Goal: Task Accomplishment & Management: Complete application form

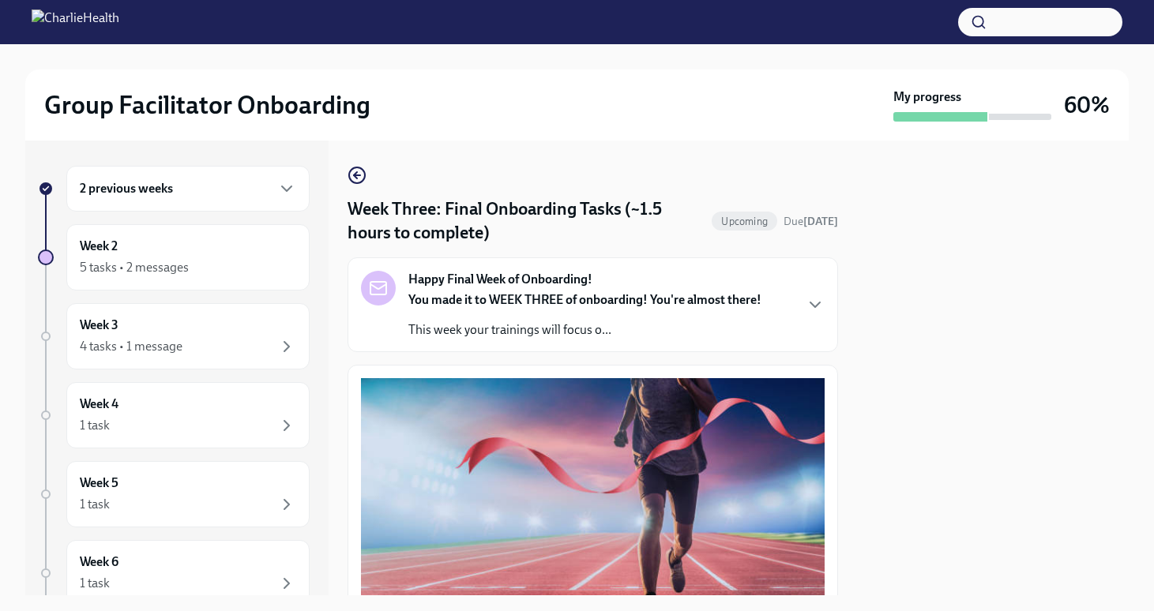
scroll to position [1286, 0]
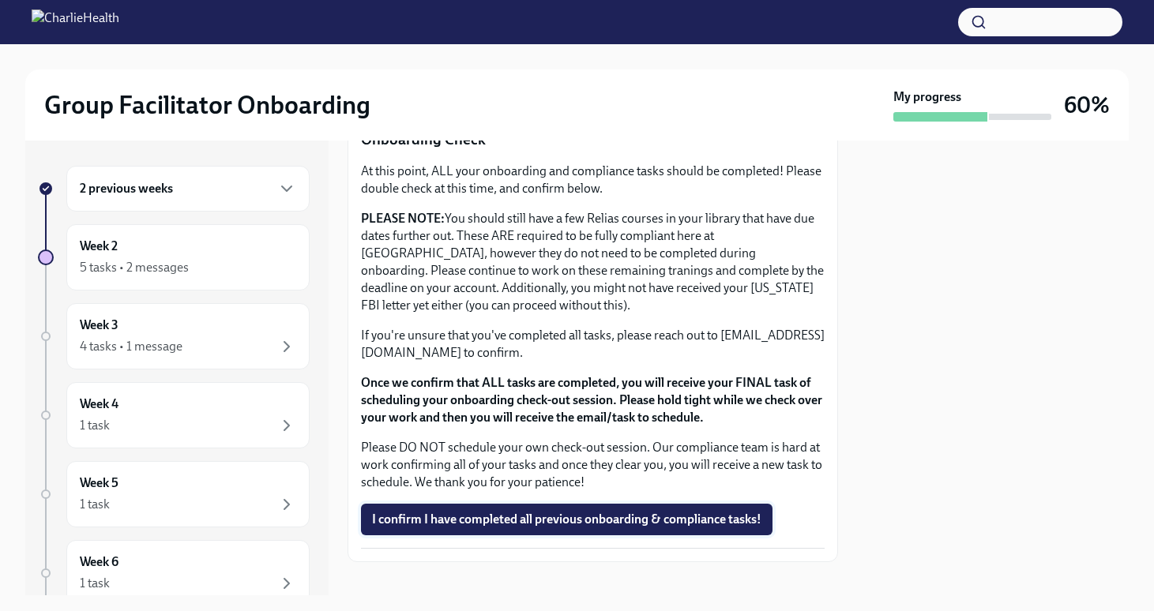
click at [594, 512] on span "I confirm I have completed all previous onboarding & compliance tasks!" at bounding box center [566, 520] width 389 height 16
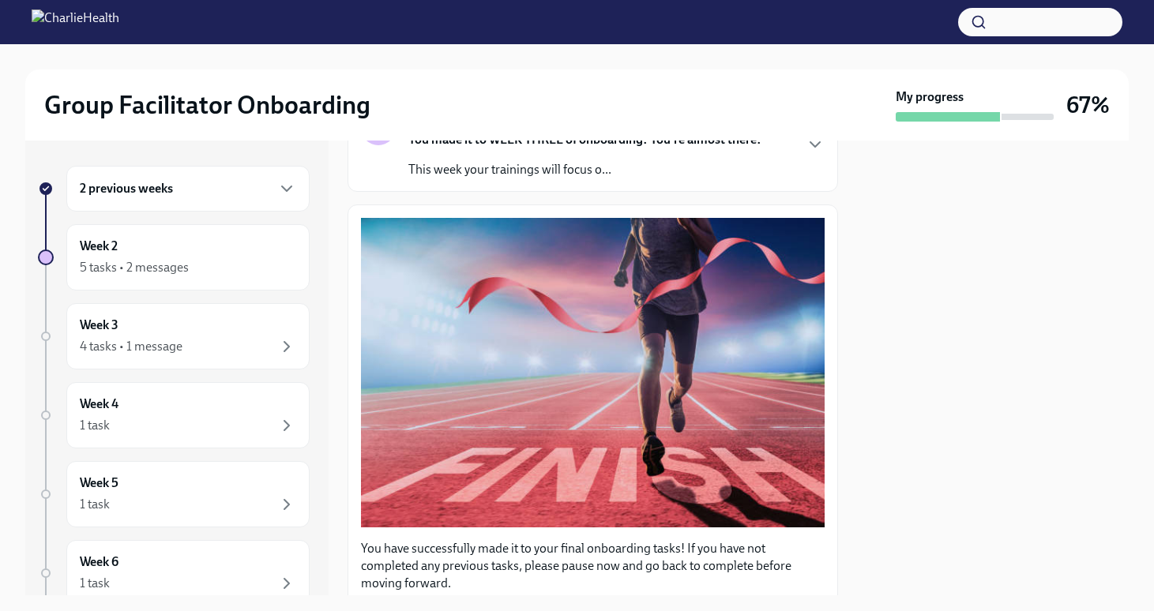
scroll to position [0, 0]
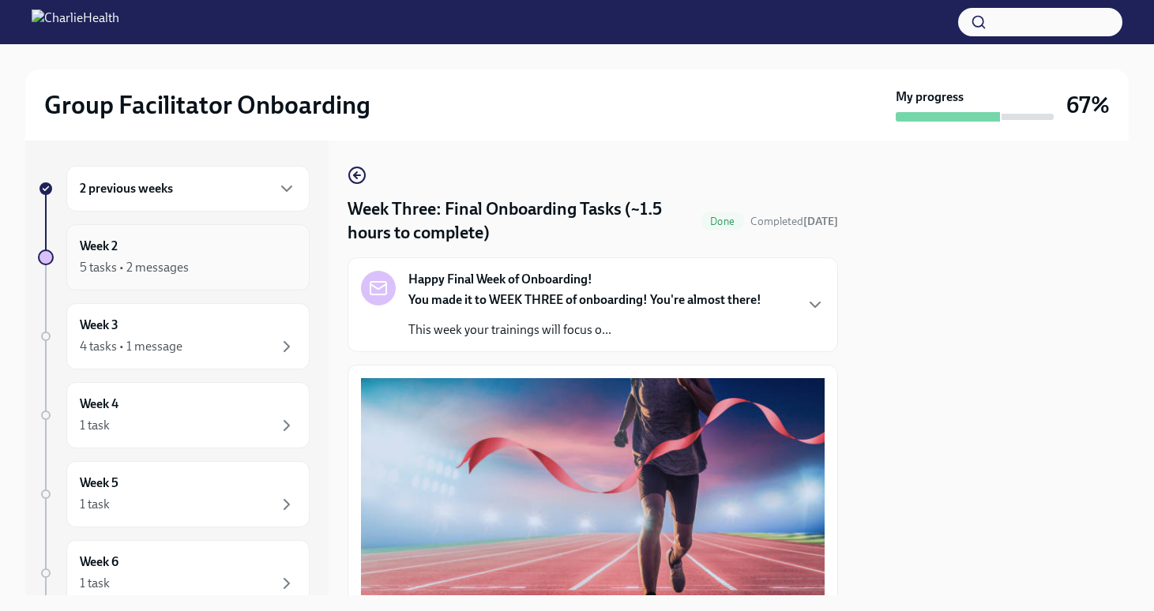
click at [212, 267] on div "5 tasks • 2 messages" at bounding box center [188, 267] width 216 height 19
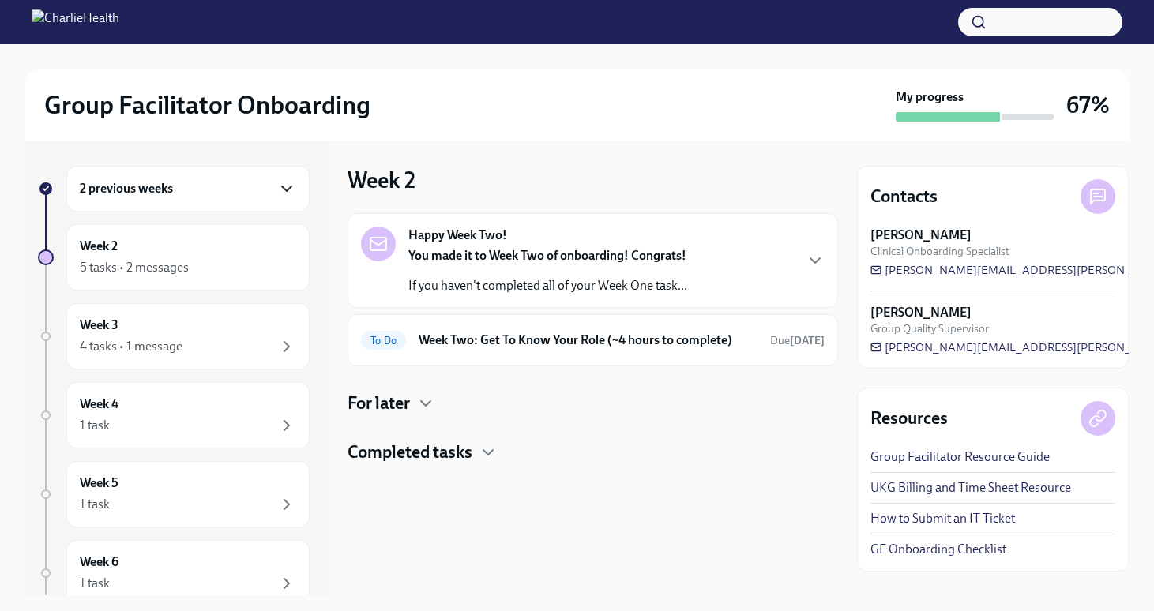
click at [286, 193] on icon "button" at bounding box center [286, 188] width 19 height 19
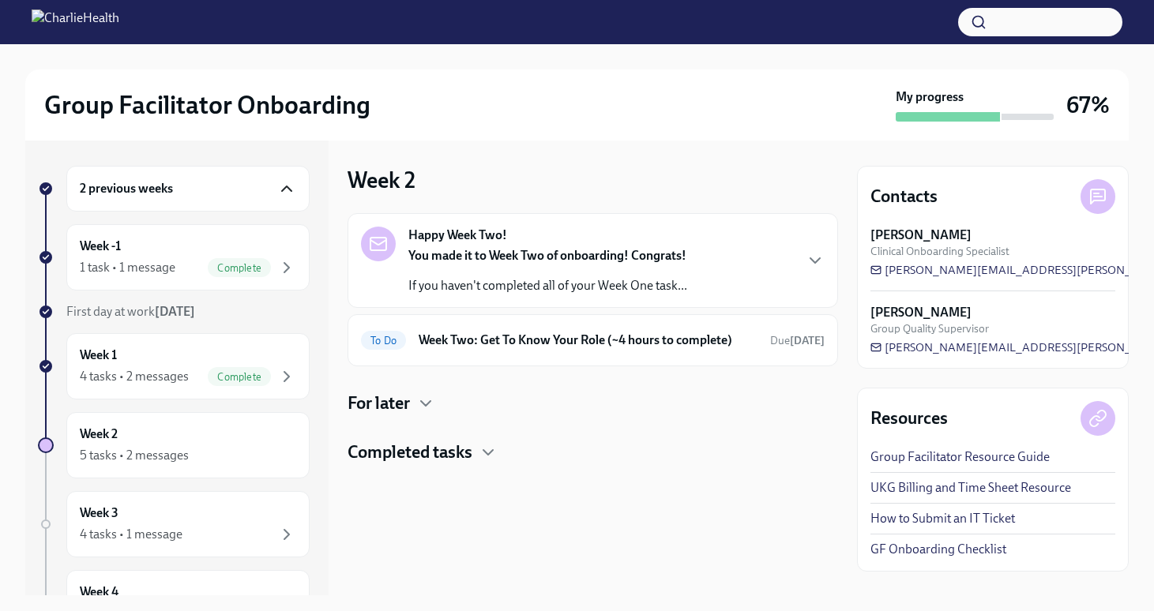
click at [286, 192] on icon "button" at bounding box center [286, 188] width 19 height 19
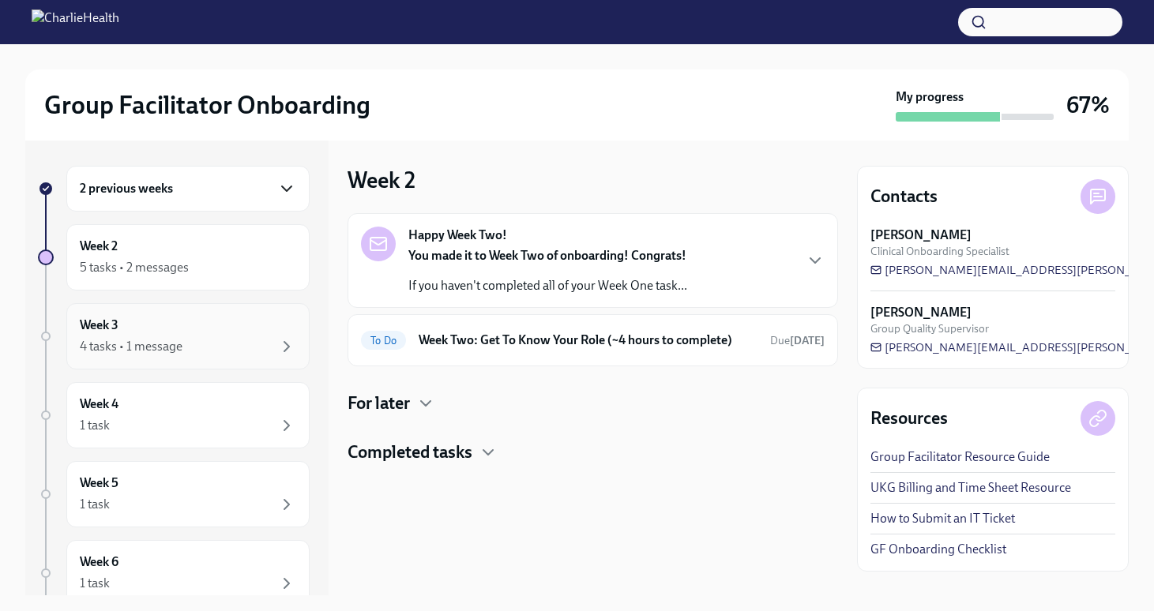
click at [256, 347] on div "4 tasks • 1 message" at bounding box center [188, 346] width 216 height 19
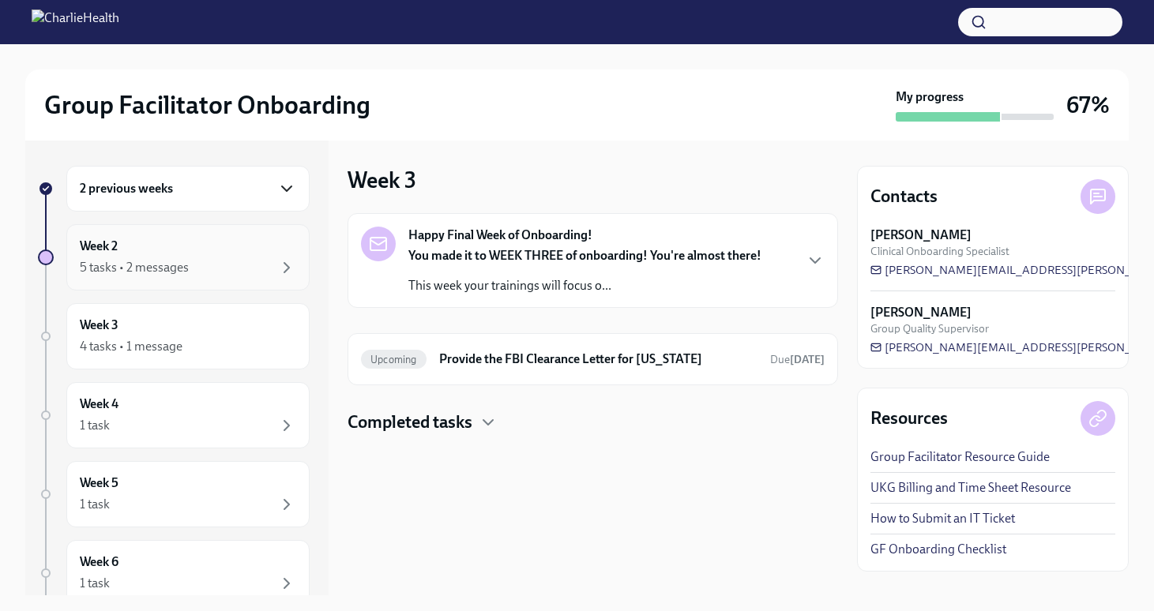
click at [199, 266] on div "5 tasks • 2 messages" at bounding box center [188, 267] width 216 height 19
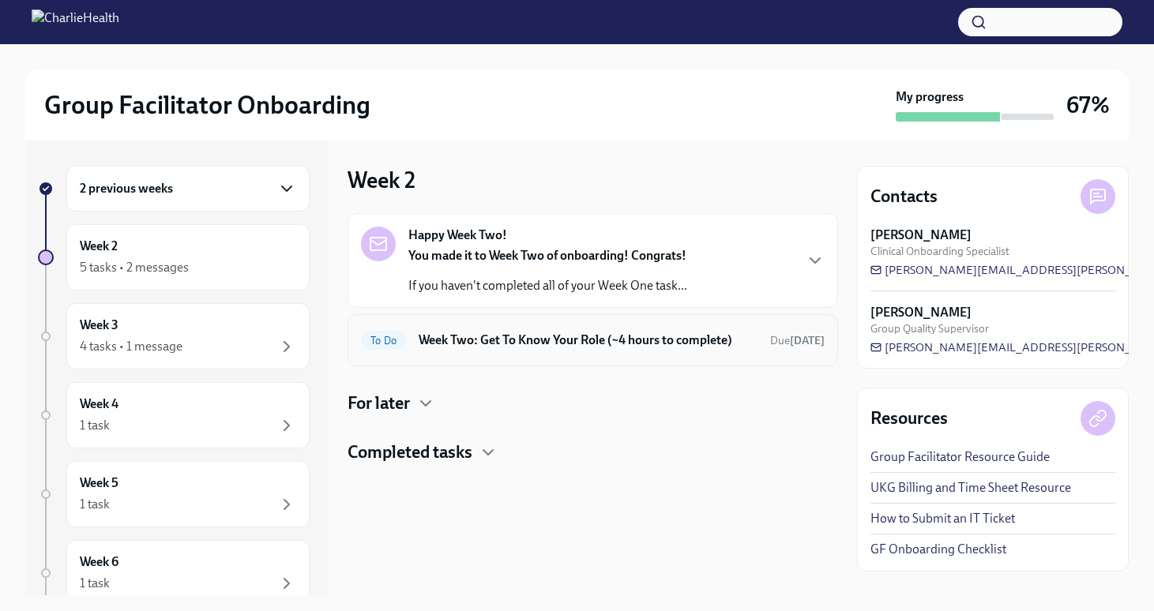
click at [518, 353] on div "To Do Week Two: Get To Know Your Role (~4 hours to complete) Due [DATE]" at bounding box center [592, 340] width 490 height 52
click at [509, 340] on h6 "Week Two: Get To Know Your Role (~4 hours to complete)" at bounding box center [588, 340] width 339 height 17
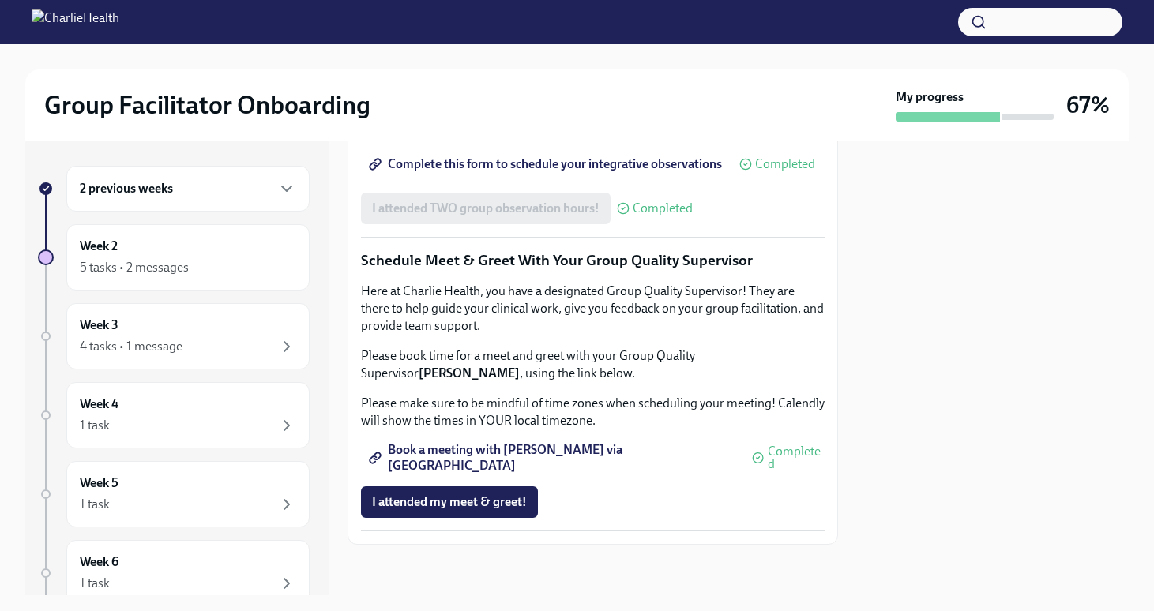
scroll to position [1532, 0]
click at [235, 340] on div "4 tasks • 1 message" at bounding box center [188, 346] width 216 height 19
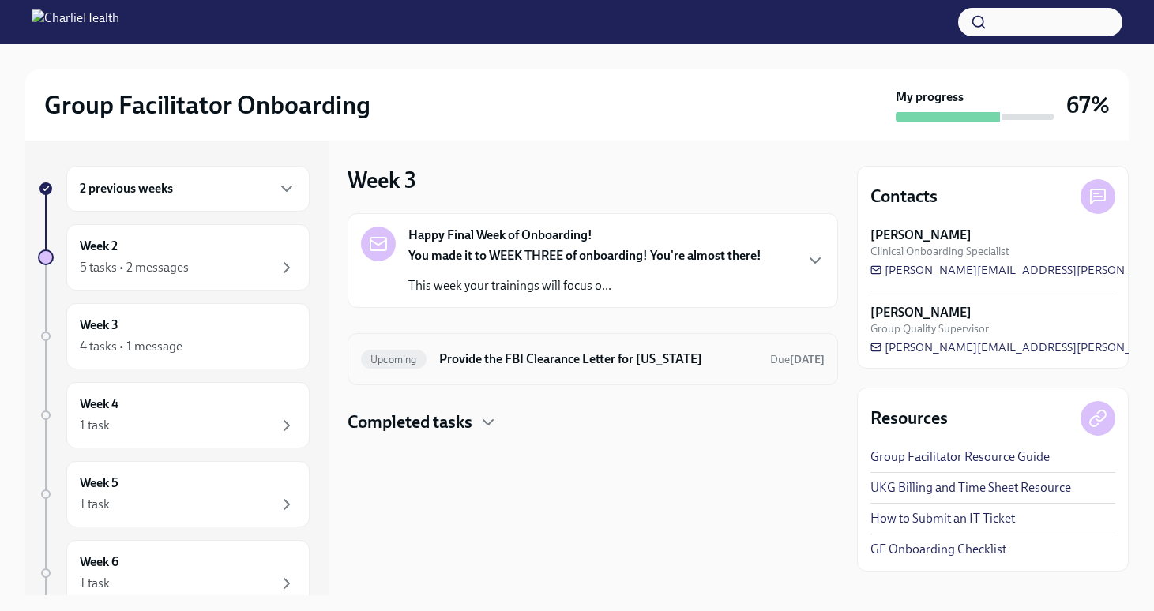
click at [492, 357] on h6 "Provide the FBI Clearance Letter for [US_STATE]" at bounding box center [598, 359] width 318 height 17
